Goal: Check status

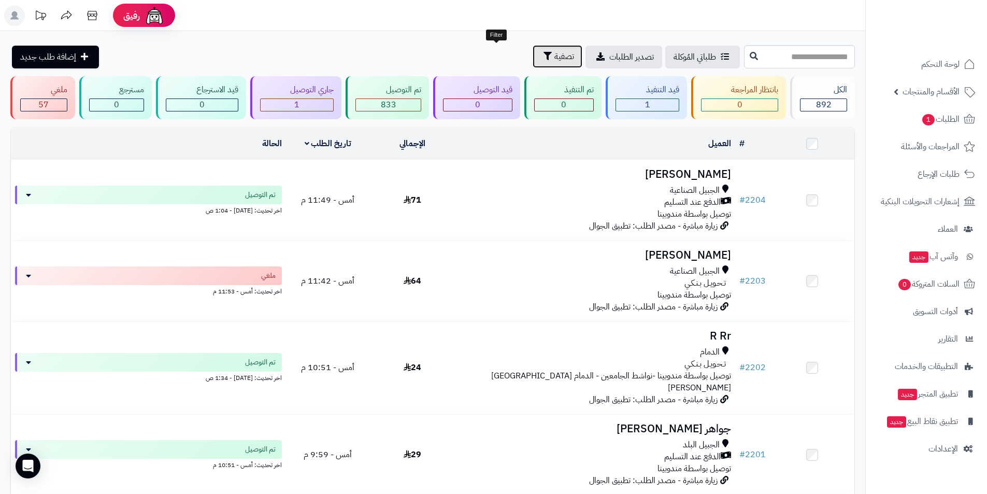
click at [543, 53] on icon "button" at bounding box center [547, 56] width 8 height 8
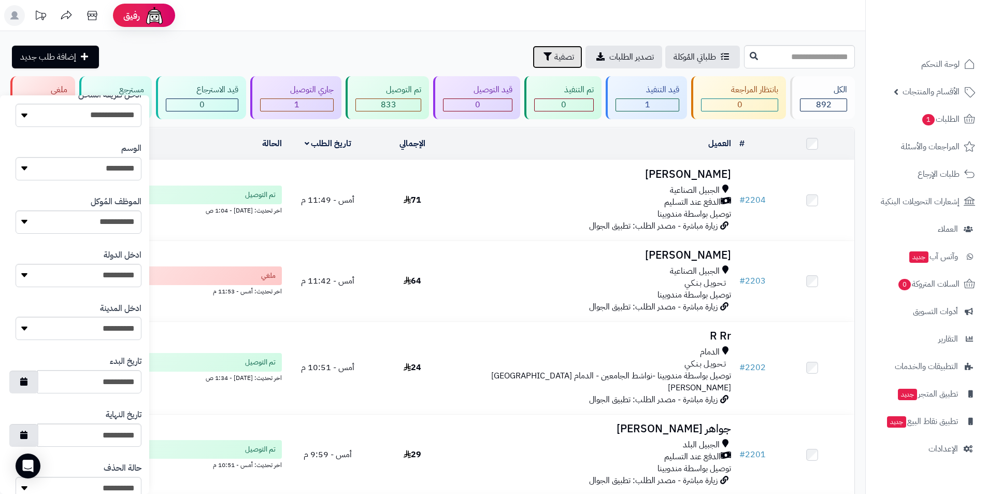
scroll to position [383, 0]
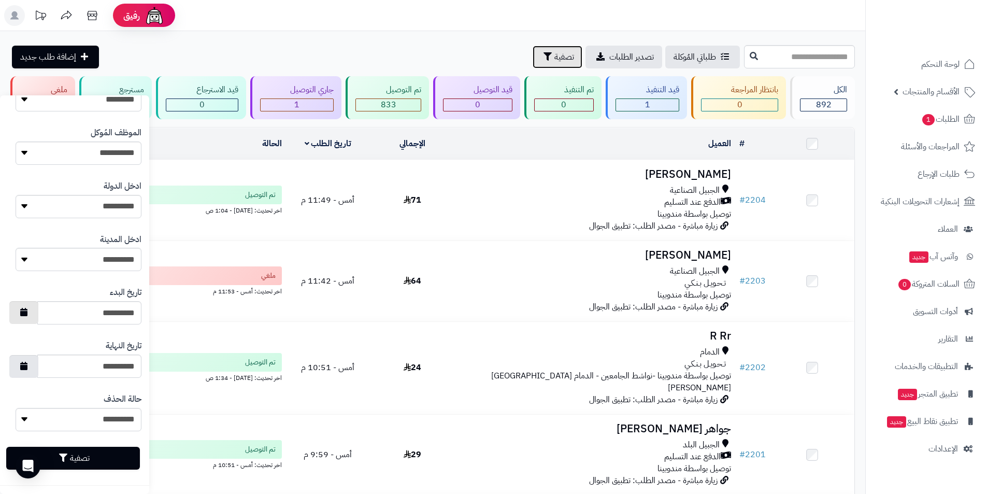
click at [32, 316] on button "button" at bounding box center [23, 312] width 29 height 23
drag, startPoint x: 131, startPoint y: 415, endPoint x: 120, endPoint y: 416, distance: 11.5
click at [131, 414] on td "21" at bounding box center [134, 413] width 18 height 16
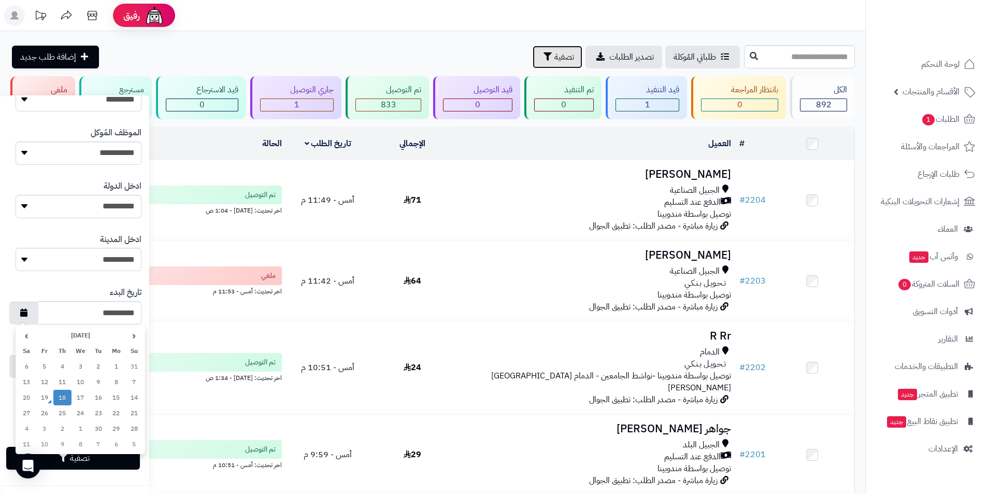
type input "**********"
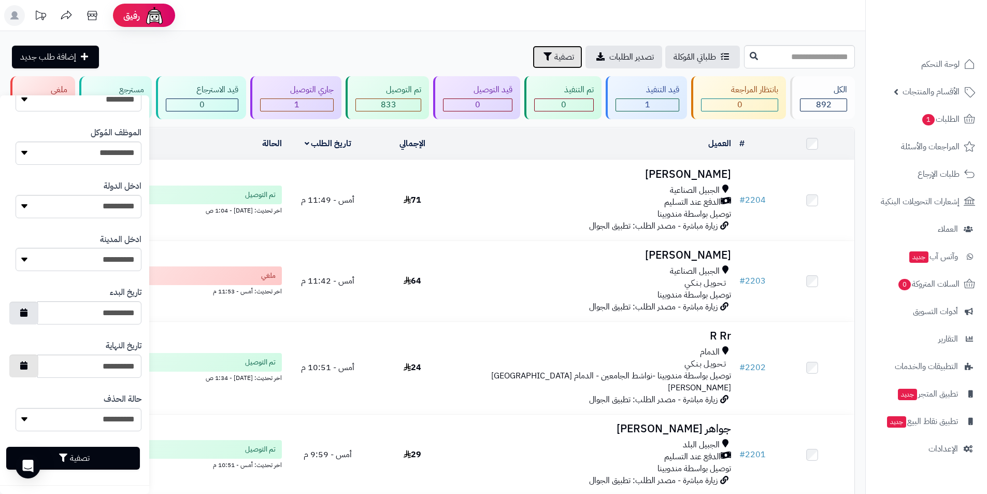
click at [29, 370] on button "button" at bounding box center [23, 365] width 29 height 23
click at [131, 310] on td "21" at bounding box center [134, 312] width 18 height 16
type input "**********"
click at [86, 461] on button "تصفية" at bounding box center [73, 457] width 134 height 23
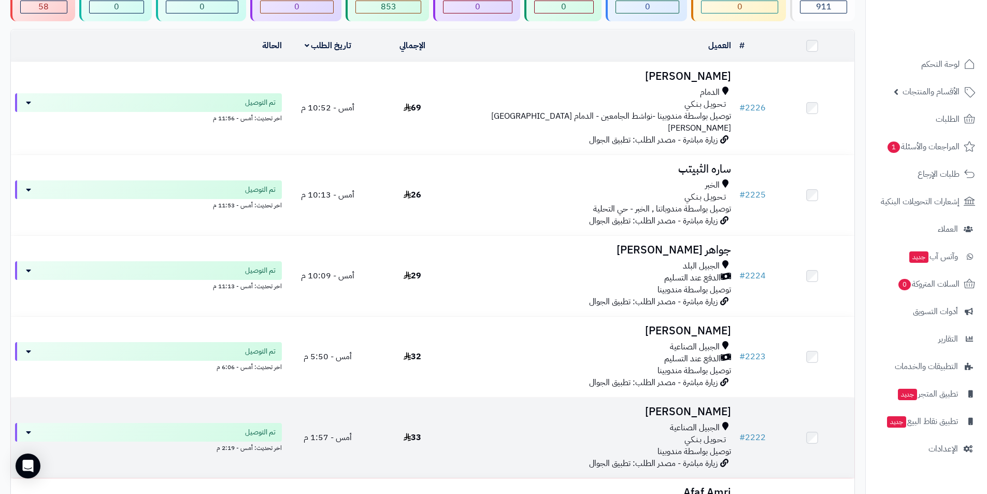
scroll to position [80, 0]
